Goal: Check status: Check status

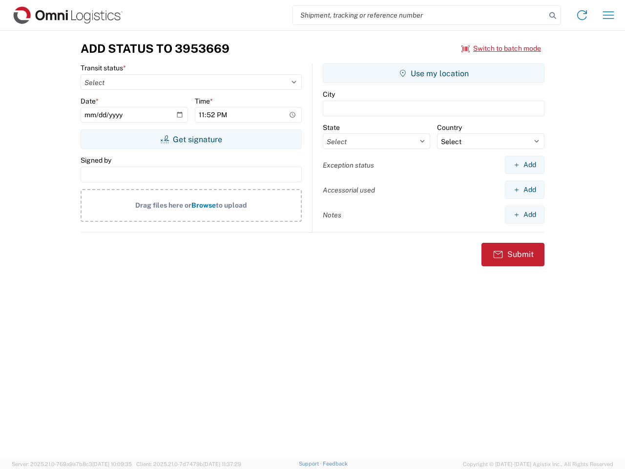
click at [419, 15] on input "search" at bounding box center [419, 15] width 253 height 19
click at [553, 16] on icon at bounding box center [553, 16] width 14 height 14
click at [582, 15] on icon at bounding box center [582, 15] width 16 height 16
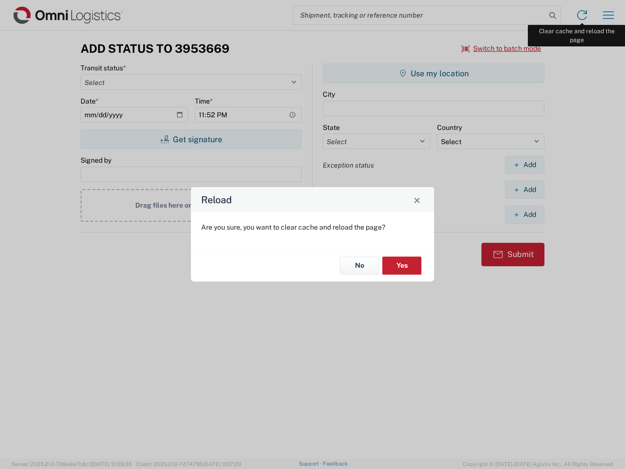
click at [608, 15] on div "Reload Are you sure, you want to clear cache and reload the page? No Yes" at bounding box center [312, 234] width 625 height 469
click at [502, 48] on div "Reload Are you sure, you want to clear cache and reload the page? No Yes" at bounding box center [312, 234] width 625 height 469
click at [191, 139] on div "Reload Are you sure, you want to clear cache and reload the page? No Yes" at bounding box center [312, 234] width 625 height 469
click at [434, 73] on div "Reload Are you sure, you want to clear cache and reload the page? No Yes" at bounding box center [312, 234] width 625 height 469
click at [524, 165] on div "Reload Are you sure, you want to clear cache and reload the page? No Yes" at bounding box center [312, 234] width 625 height 469
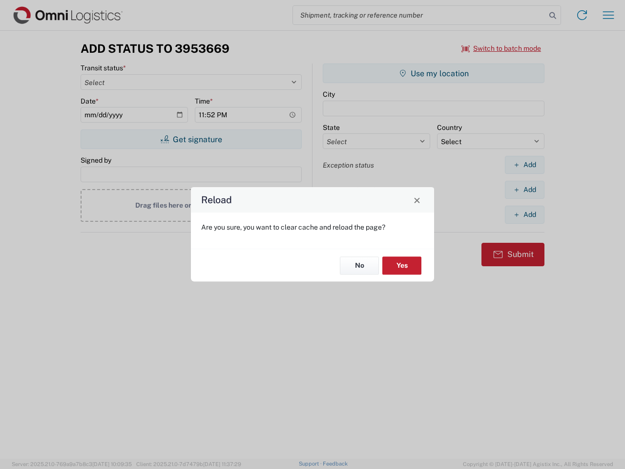
click at [524, 189] on div "Reload Are you sure, you want to clear cache and reload the page? No Yes" at bounding box center [312, 234] width 625 height 469
click at [524, 214] on div "Reload Are you sure, you want to clear cache and reload the page? No Yes" at bounding box center [312, 234] width 625 height 469
